Goal: Use online tool/utility

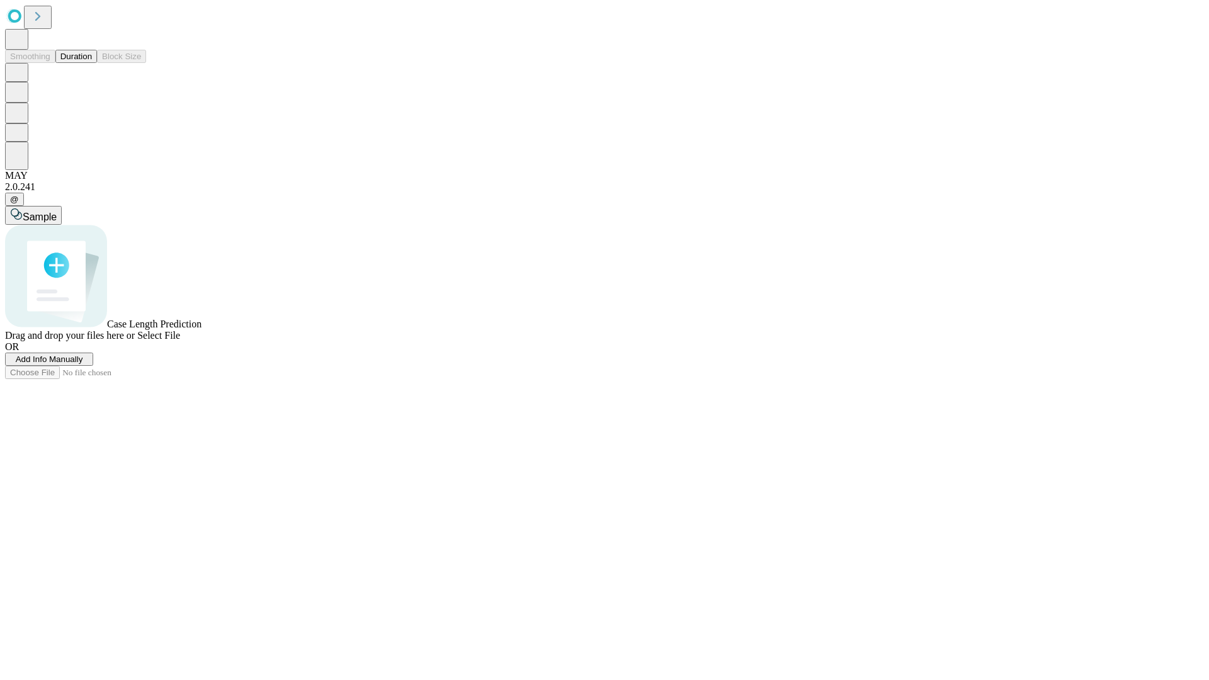
click at [92, 63] on button "Duration" at bounding box center [76, 56] width 42 height 13
click at [57, 212] on span "Sample" at bounding box center [40, 217] width 34 height 11
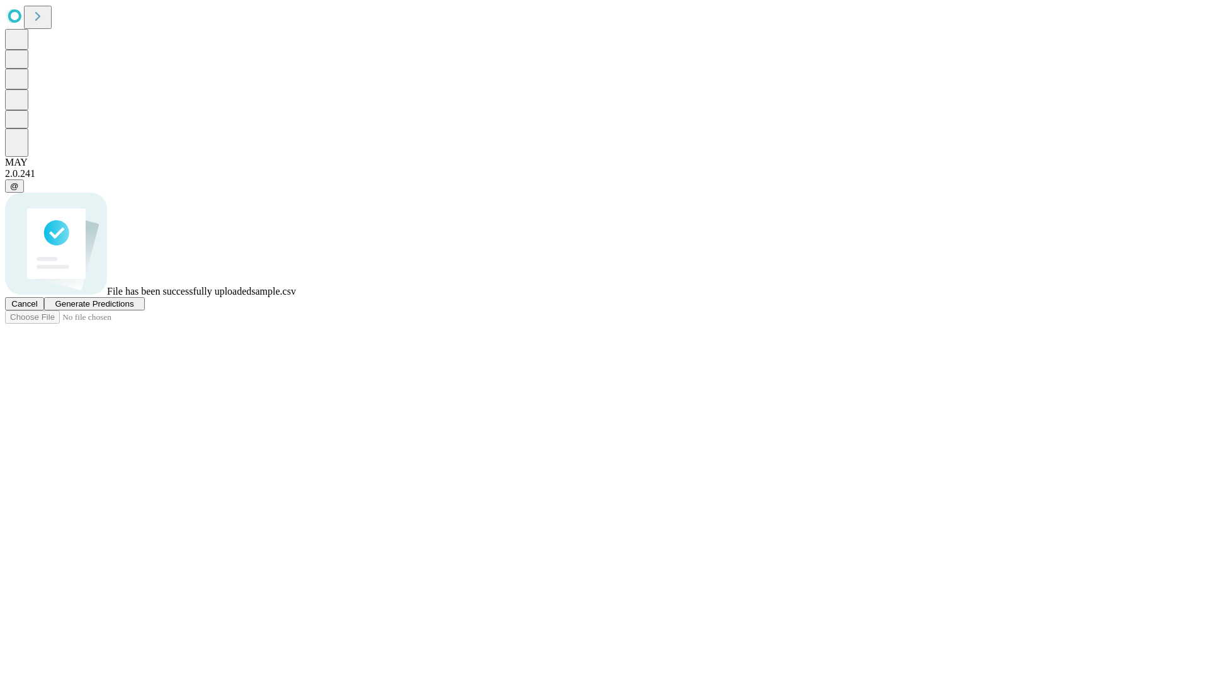
click at [134, 309] on span "Generate Predictions" at bounding box center [94, 303] width 79 height 9
